Goal: Task Accomplishment & Management: Complete application form

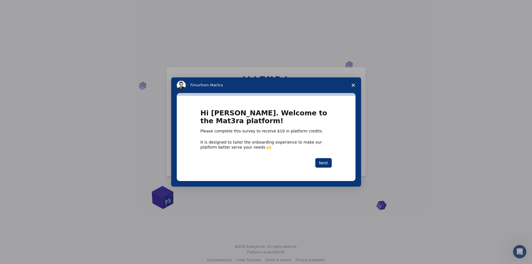
drag, startPoint x: 323, startPoint y: 163, endPoint x: 340, endPoint y: 166, distance: 16.8
click at [340, 166] on div "Hi [PERSON_NAME]. Welcome to the Mat3ra platform! Please complete this survey t…" at bounding box center [266, 138] width 179 height 85
click at [353, 84] on icon "Close survey" at bounding box center [353, 85] width 3 height 3
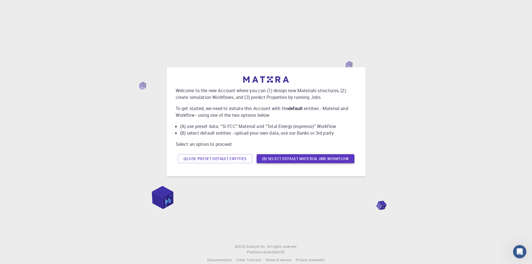
click at [284, 159] on button "(B) Select default material and workflow" at bounding box center [306, 158] width 98 height 9
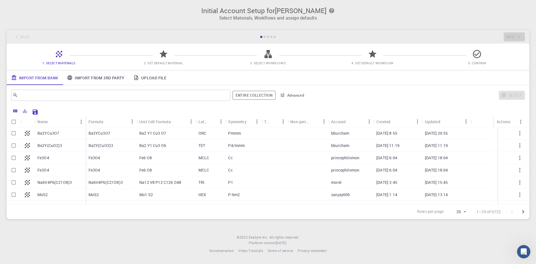
click at [381, 58] on span "4. Set Default Workflow" at bounding box center [373, 59] width 100 height 13
click at [376, 58] on icon at bounding box center [373, 54] width 10 height 10
click at [265, 60] on div at bounding box center [268, 57] width 10 height 8
click at [158, 54] on span "2. Set Default Material" at bounding box center [163, 59] width 100 height 13
click at [158, 56] on span "2. Set Default Material" at bounding box center [163, 59] width 100 height 13
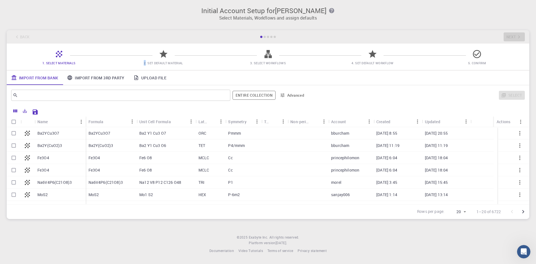
click at [158, 56] on span "2. Set Default Material" at bounding box center [163, 59] width 100 height 13
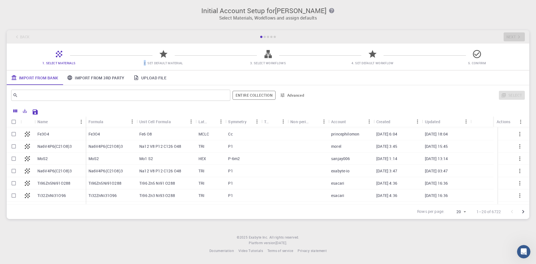
scroll to position [29, 0]
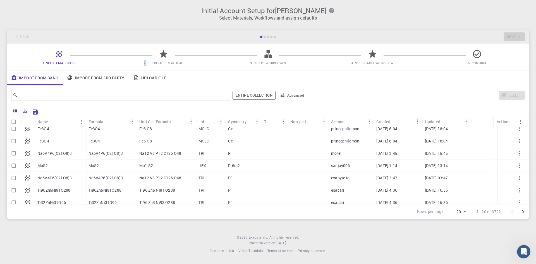
click at [12, 152] on input "Select row" at bounding box center [13, 153] width 11 height 11
checkbox input "true"
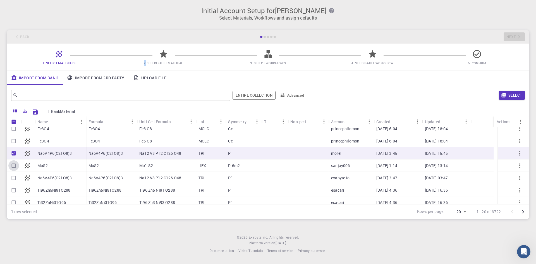
click at [13, 165] on input "Select row" at bounding box center [13, 165] width 11 height 11
checkbox input "true"
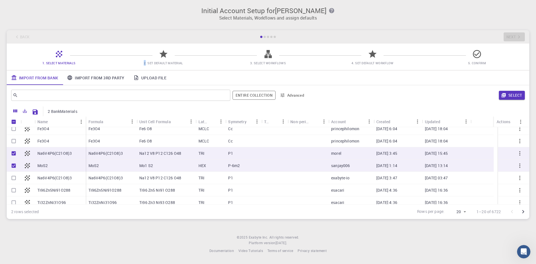
click at [161, 57] on icon at bounding box center [164, 54] width 10 height 10
click at [89, 75] on link "Import From 3rd Party" at bounding box center [96, 77] width 66 height 15
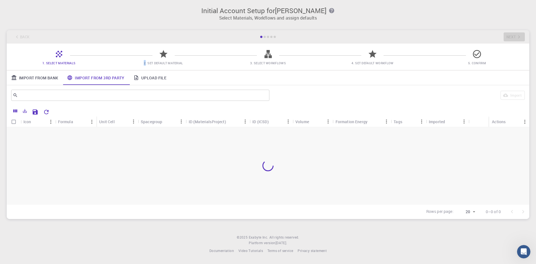
click at [14, 121] on input "Select all rows" at bounding box center [13, 121] width 11 height 11
checkbox input "false"
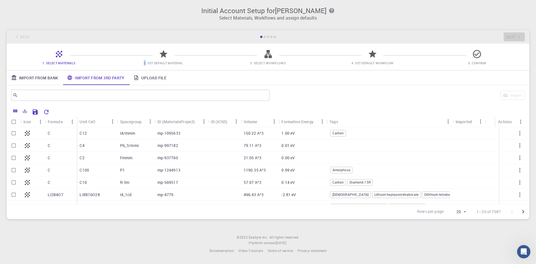
click at [15, 182] on input "Select row" at bounding box center [13, 182] width 11 height 11
checkbox input "true"
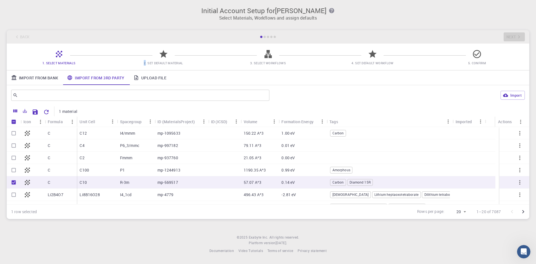
click at [13, 145] on input "Select row" at bounding box center [13, 145] width 11 height 11
checkbox input "true"
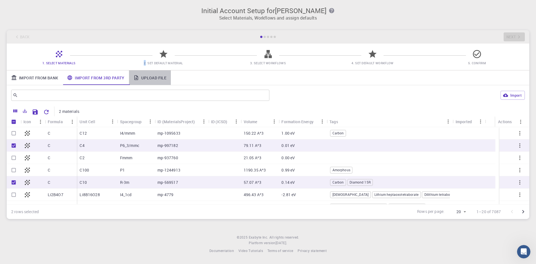
click at [151, 77] on link "Upload File" at bounding box center [150, 77] width 42 height 15
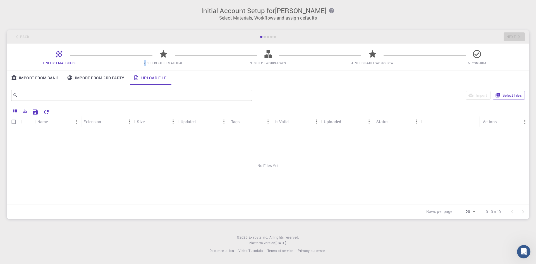
click at [13, 123] on input "Select all rows" at bounding box center [13, 121] width 11 height 11
checkbox input "false"
drag, startPoint x: 270, startPoint y: 165, endPoint x: 283, endPoint y: 164, distance: 13.2
click at [272, 165] on div "No Files Yet" at bounding box center [268, 165] width 523 height 77
drag, startPoint x: 286, startPoint y: 164, endPoint x: 297, endPoint y: 166, distance: 10.7
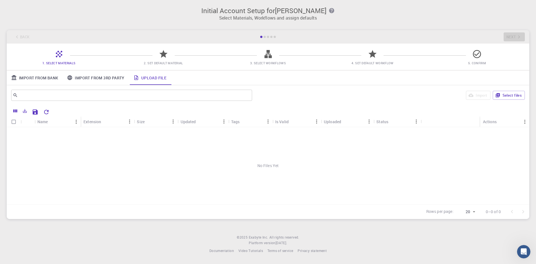
click at [288, 164] on div "No Files Yet" at bounding box center [268, 165] width 523 height 77
drag, startPoint x: 306, startPoint y: 166, endPoint x: 316, endPoint y: 167, distance: 9.8
click at [307, 166] on div "No Files Yet" at bounding box center [268, 165] width 523 height 77
click at [267, 59] on icon at bounding box center [268, 54] width 10 height 10
click at [84, 78] on link "Import From 3rd Party" at bounding box center [96, 77] width 66 height 15
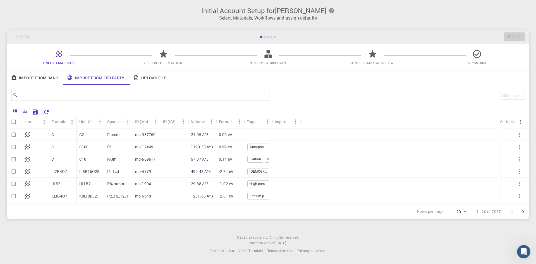
scroll to position [0, 0]
click at [151, 81] on link "Upload File" at bounding box center [150, 77] width 42 height 15
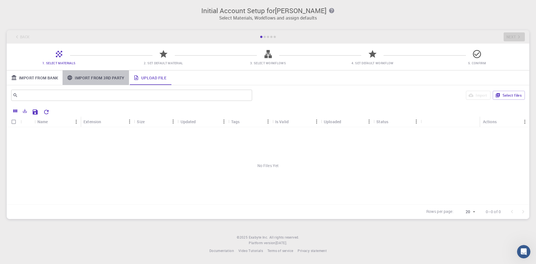
click at [94, 71] on link "Import From 3rd Party" at bounding box center [96, 77] width 66 height 15
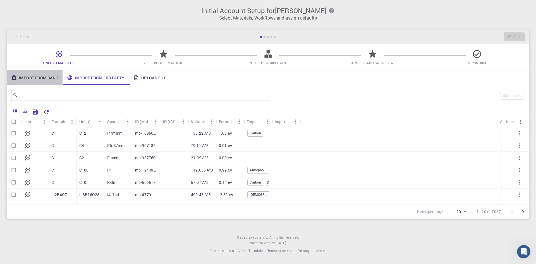
click at [35, 72] on link "Import From Bank" at bounding box center [35, 77] width 56 height 15
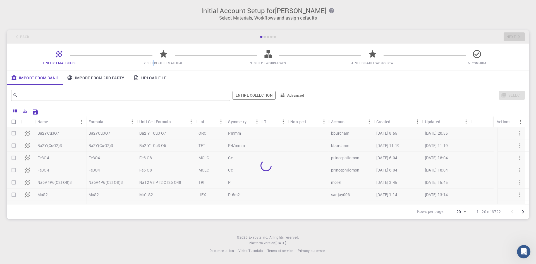
click at [154, 57] on span "2. Set Default Material" at bounding box center [163, 59] width 100 height 13
click at [160, 57] on icon at bounding box center [164, 54] width 10 height 10
click at [164, 56] on icon at bounding box center [163, 54] width 8 height 8
drag, startPoint x: 140, startPoint y: 62, endPoint x: 202, endPoint y: 65, distance: 62.6
click at [202, 65] on span "2. Set Default Material" at bounding box center [163, 63] width 100 height 6
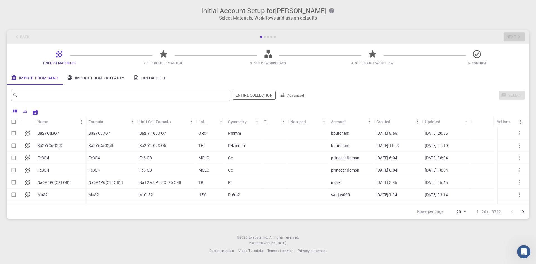
drag, startPoint x: 280, startPoint y: 34, endPoint x: 259, endPoint y: 33, distance: 21.8
click at [260, 33] on div "Back Next" at bounding box center [268, 36] width 523 height 13
click at [15, 133] on input "Select row" at bounding box center [13, 133] width 11 height 11
checkbox input "true"
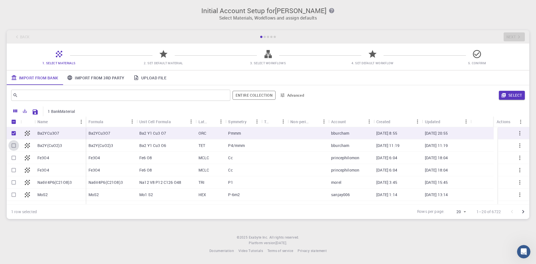
click at [13, 142] on input "Select row" at bounding box center [13, 145] width 11 height 11
checkbox input "true"
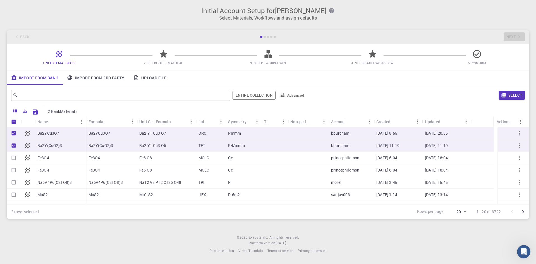
click at [15, 157] on input "Select row" at bounding box center [13, 157] width 11 height 11
checkbox input "true"
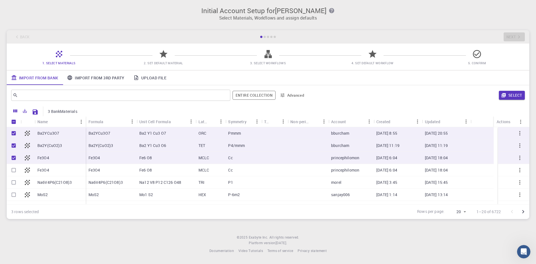
click at [14, 170] on input "Select row" at bounding box center [13, 170] width 11 height 11
checkbox input "true"
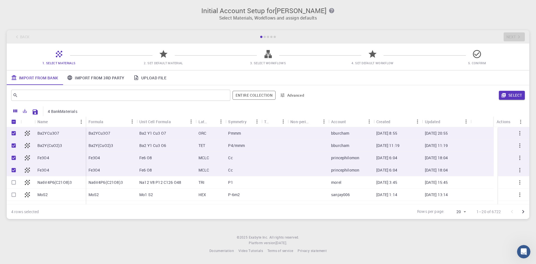
drag, startPoint x: 14, startPoint y: 183, endPoint x: 17, endPoint y: 199, distance: 16.2
click at [18, 199] on div "Ba2YCu3O7 Ba2Y(CuO2)3 Fe3O4 Fe3O4 Na6V4P6(C21O8)3 MoS2 Na6V4P6(C21O8)3 Ti96Zn5N…" at bounding box center [46, 188] width 79 height 123
click at [15, 195] on input "Select row" at bounding box center [13, 194] width 11 height 11
checkbox input "true"
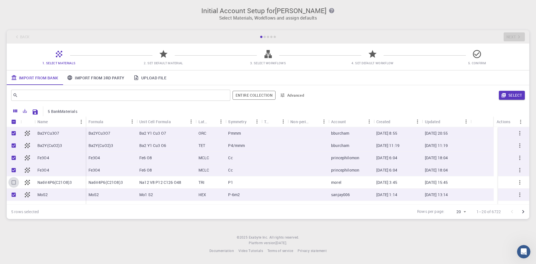
click at [15, 180] on input "Select row" at bounding box center [13, 182] width 11 height 11
checkbox input "true"
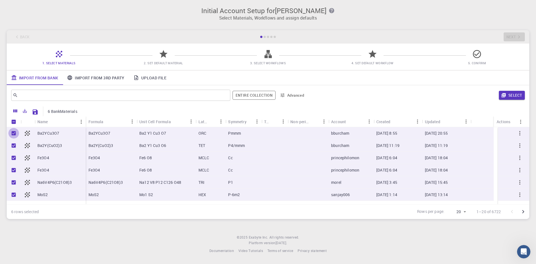
click at [12, 132] on input "Unselect row" at bounding box center [13, 133] width 11 height 11
checkbox input "false"
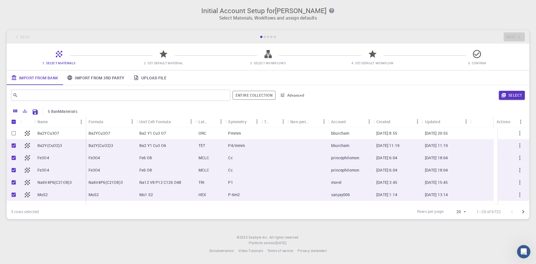
click at [10, 144] on input "Unselect row" at bounding box center [13, 145] width 11 height 11
checkbox input "false"
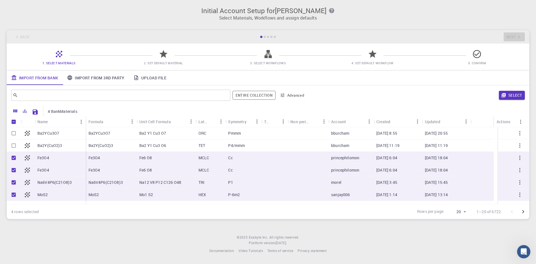
click at [16, 156] on input "Unselect row" at bounding box center [13, 157] width 11 height 11
checkbox input "false"
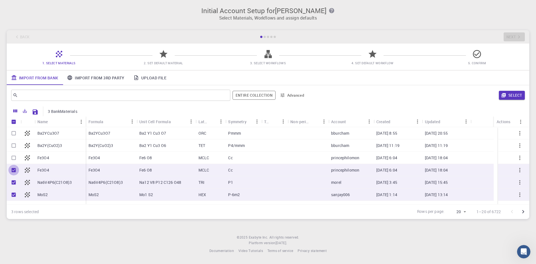
click at [13, 170] on input "Unselect row" at bounding box center [13, 170] width 11 height 11
checkbox input "false"
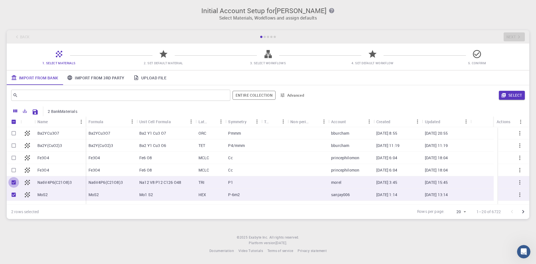
click at [11, 182] on input "Unselect row" at bounding box center [13, 182] width 11 height 11
checkbox input "false"
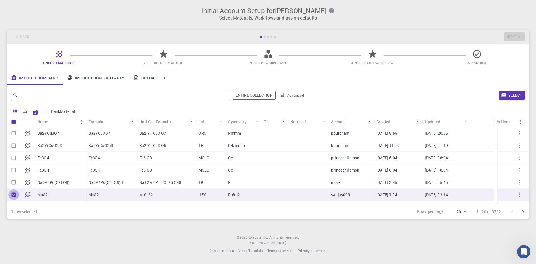
click at [13, 194] on input "Unselect row" at bounding box center [13, 194] width 11 height 11
checkbox input "false"
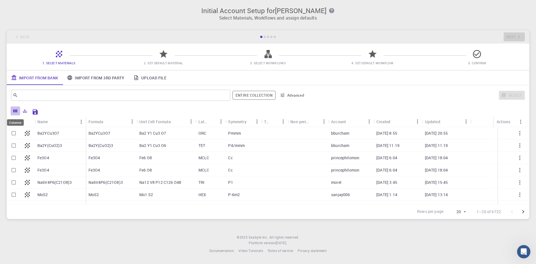
click at [15, 109] on icon "Columns" at bounding box center [15, 110] width 5 height 5
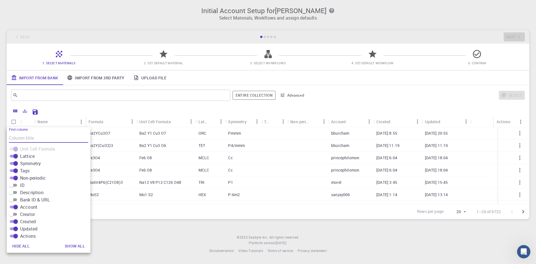
scroll to position [41, 0]
click at [17, 212] on input "Creator" at bounding box center [11, 211] width 20 height 7
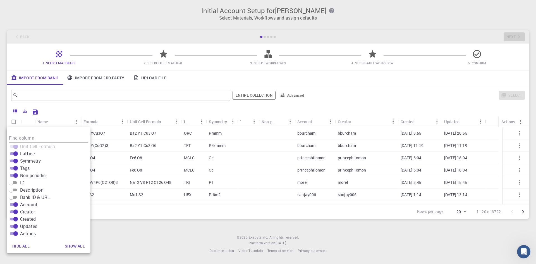
click at [17, 212] on input "Creator" at bounding box center [16, 211] width 20 height 7
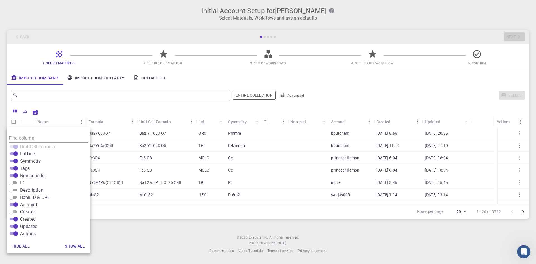
click at [17, 212] on input "Creator" at bounding box center [11, 211] width 20 height 7
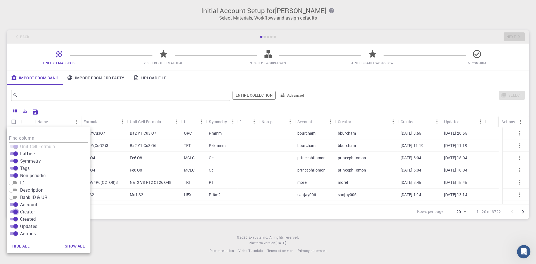
click at [17, 212] on input "Creator" at bounding box center [16, 211] width 20 height 7
checkbox input "false"
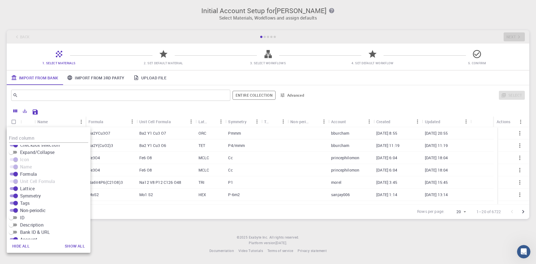
scroll to position [0, 0]
